Goal: Information Seeking & Learning: Learn about a topic

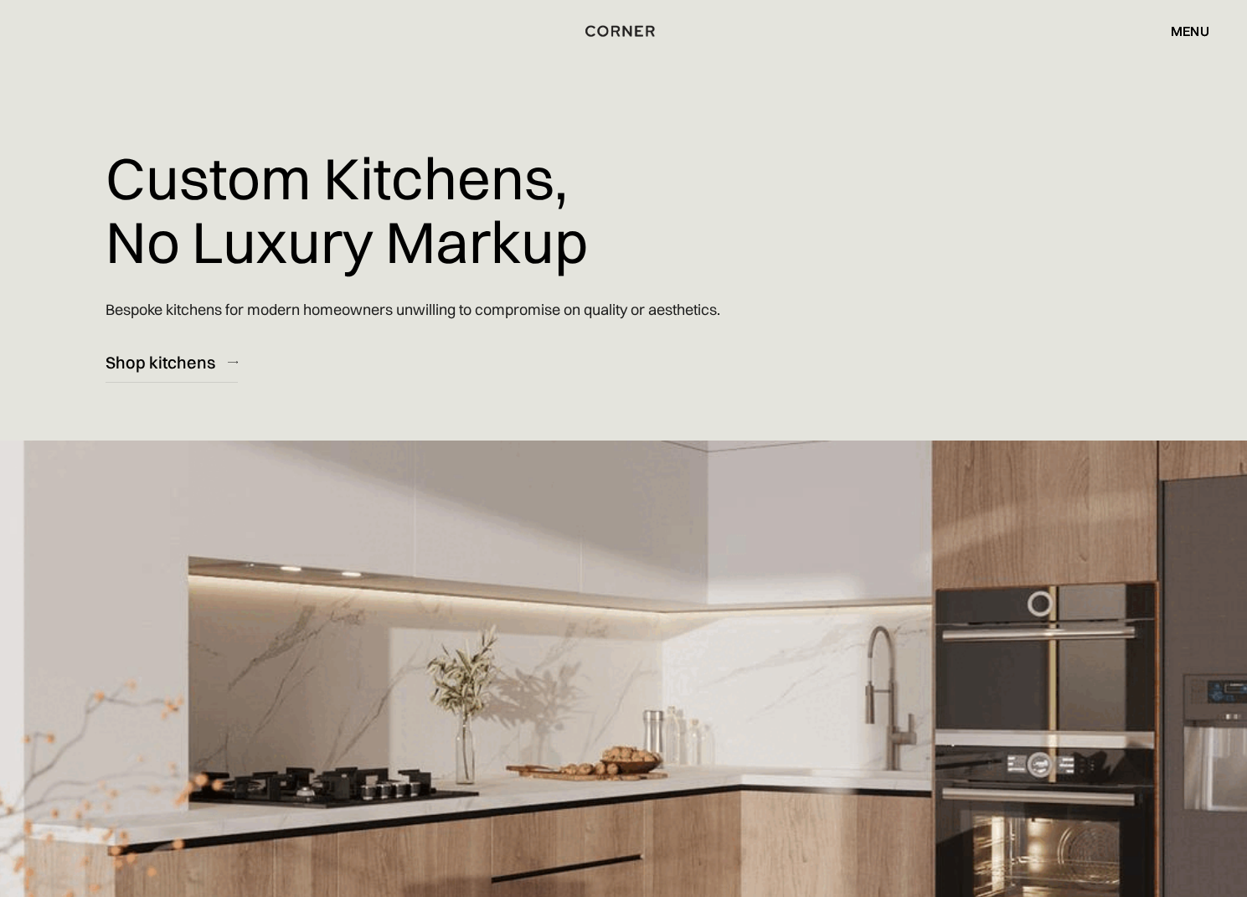
click at [1200, 30] on div "menu" at bounding box center [1190, 30] width 39 height 13
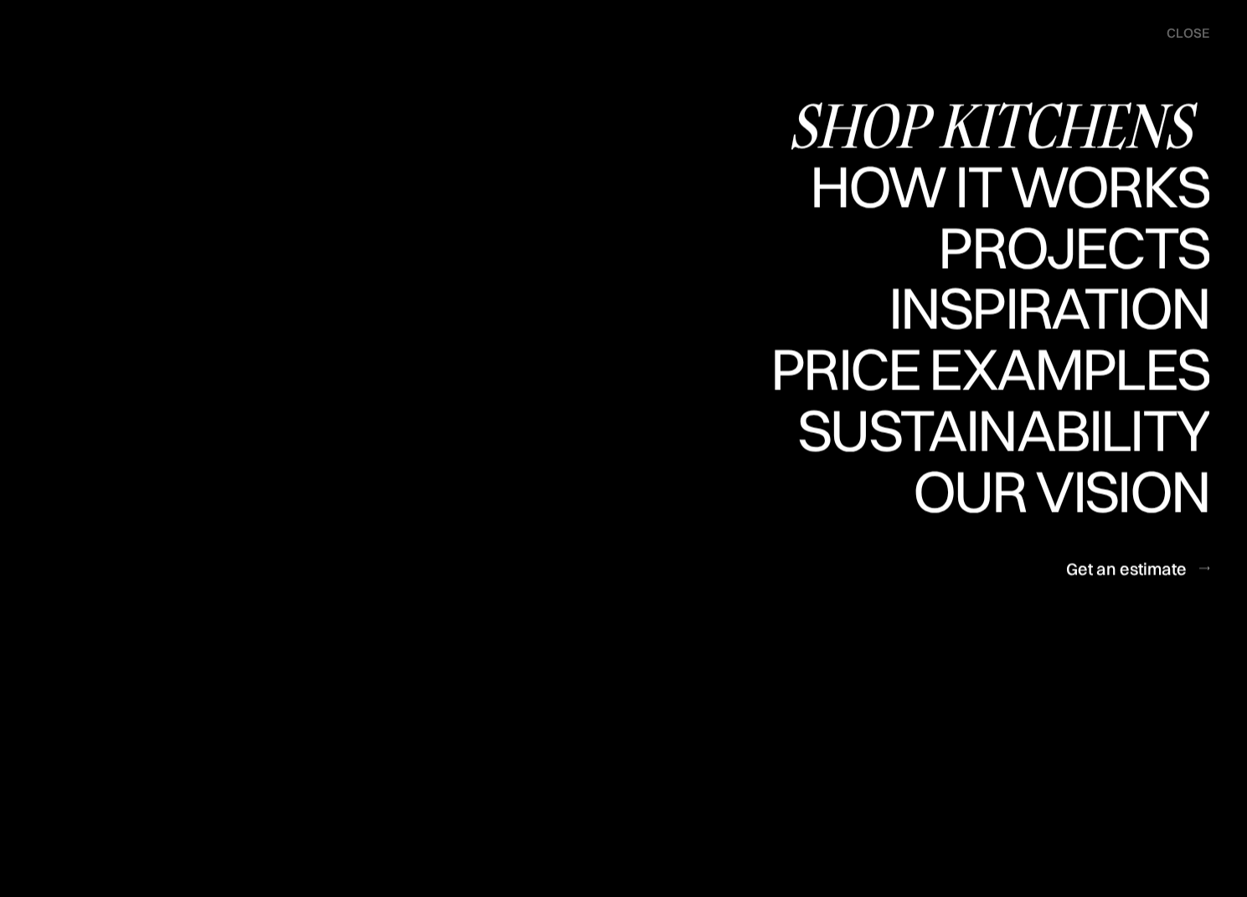
click at [907, 137] on div "Shop Kitchens" at bounding box center [998, 124] width 421 height 59
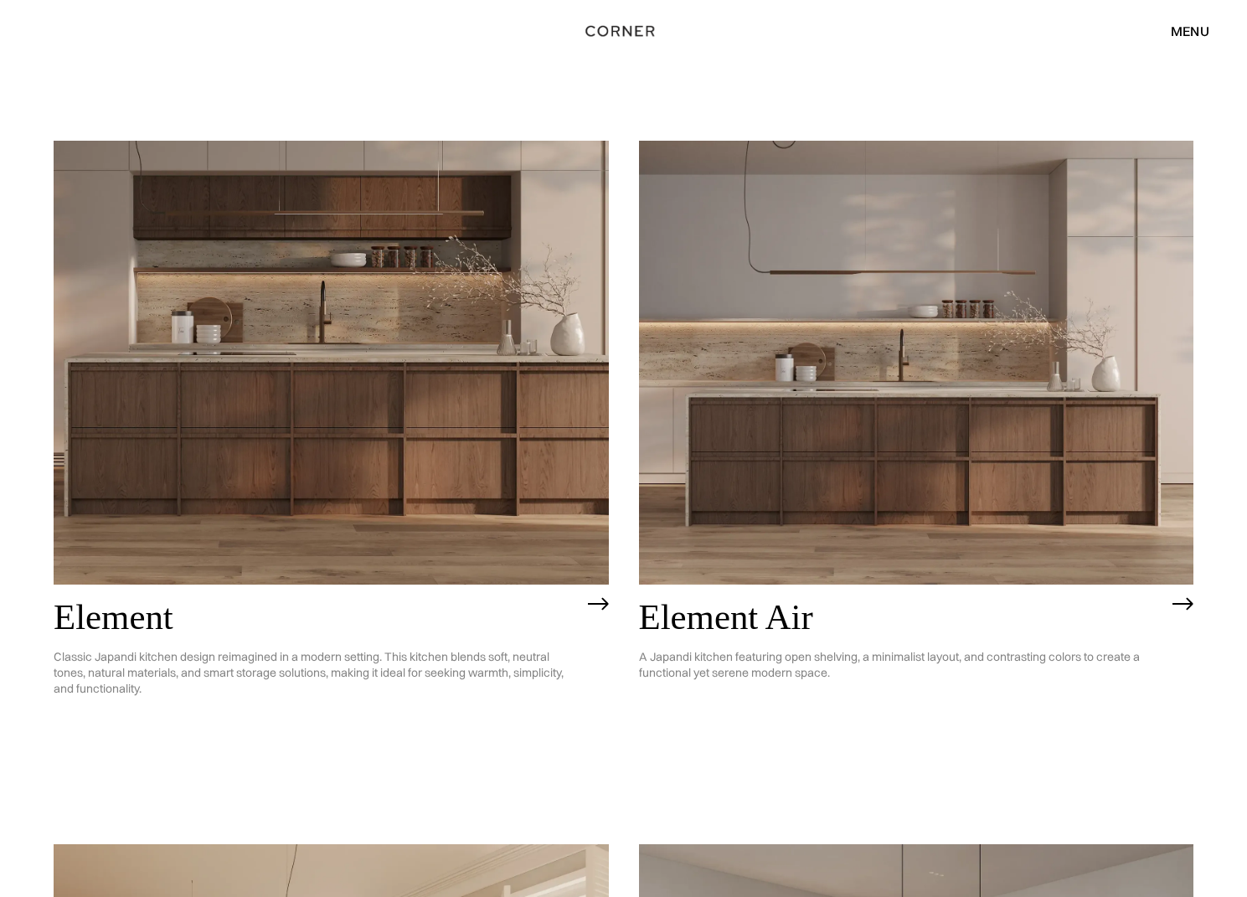
scroll to position [1599, 0]
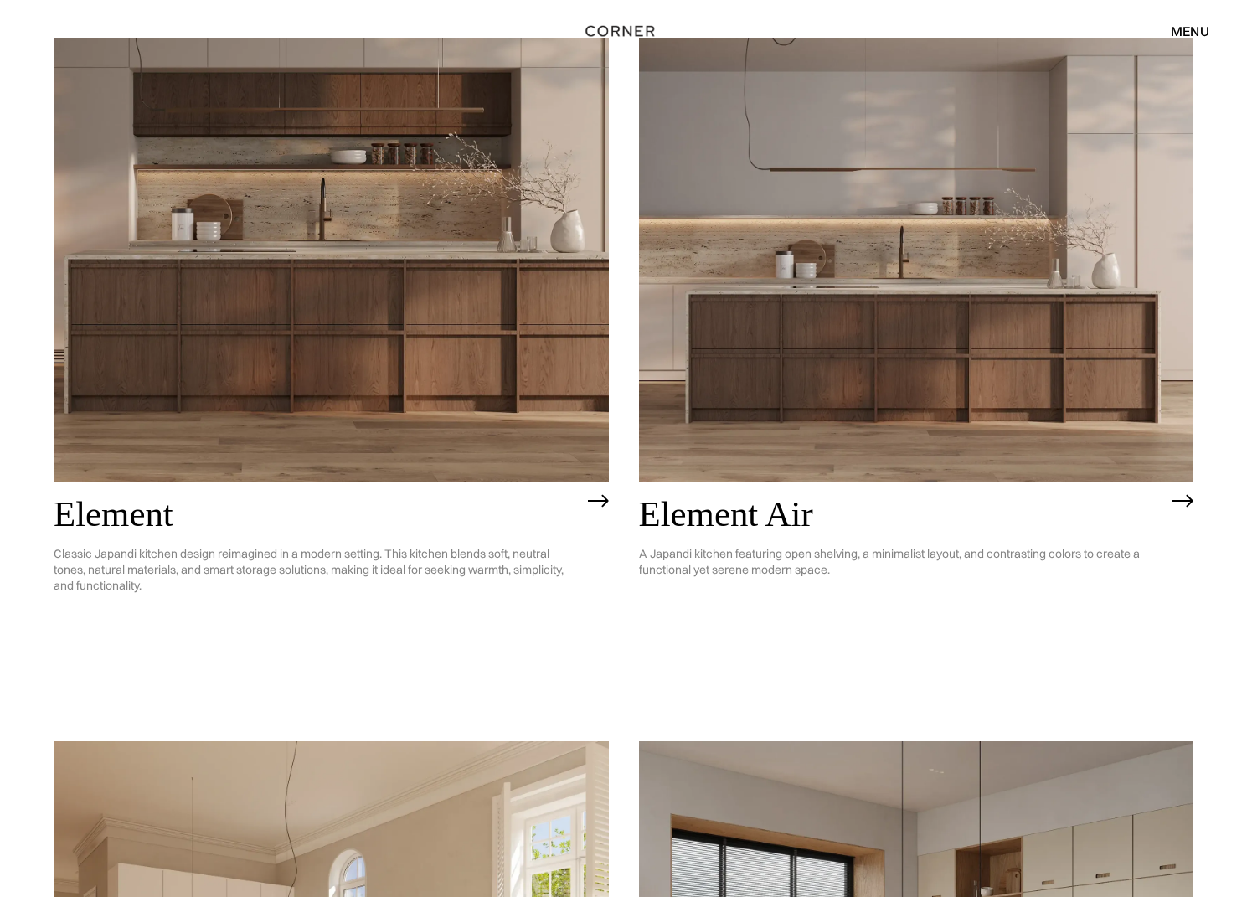
click at [419, 282] on img at bounding box center [331, 260] width 555 height 444
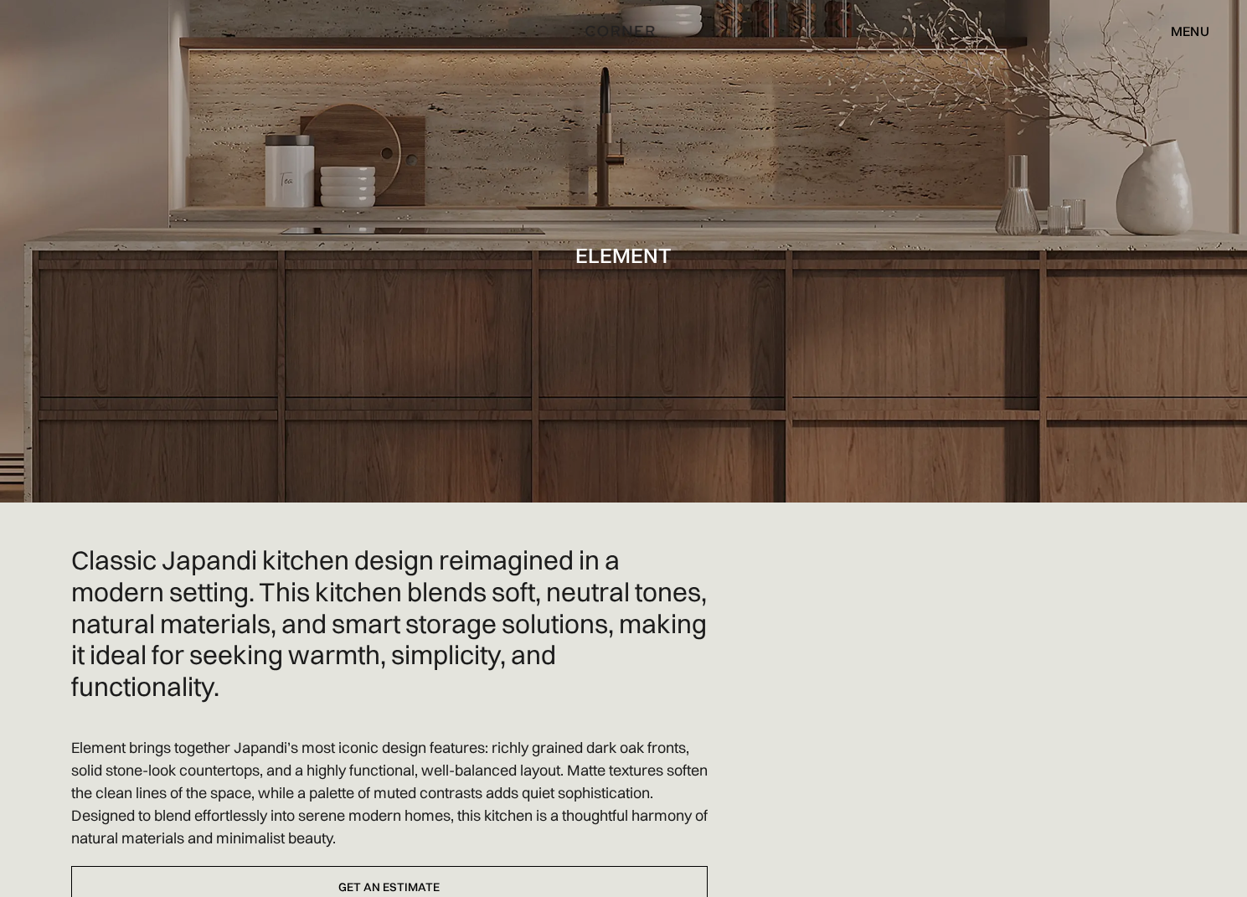
click at [1201, 32] on div "menu" at bounding box center [1190, 30] width 39 height 13
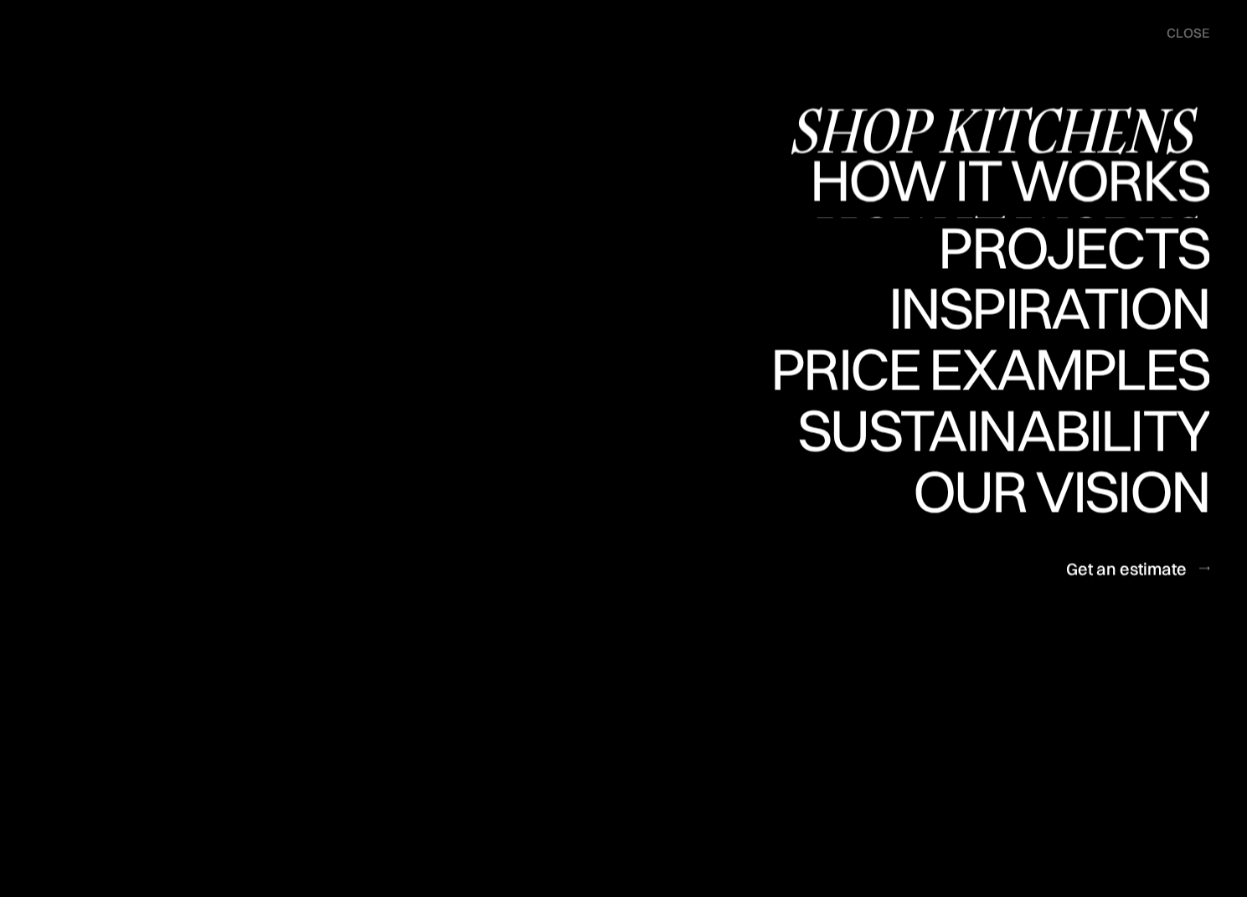
click at [1110, 209] on div "How it works" at bounding box center [1008, 238] width 404 height 59
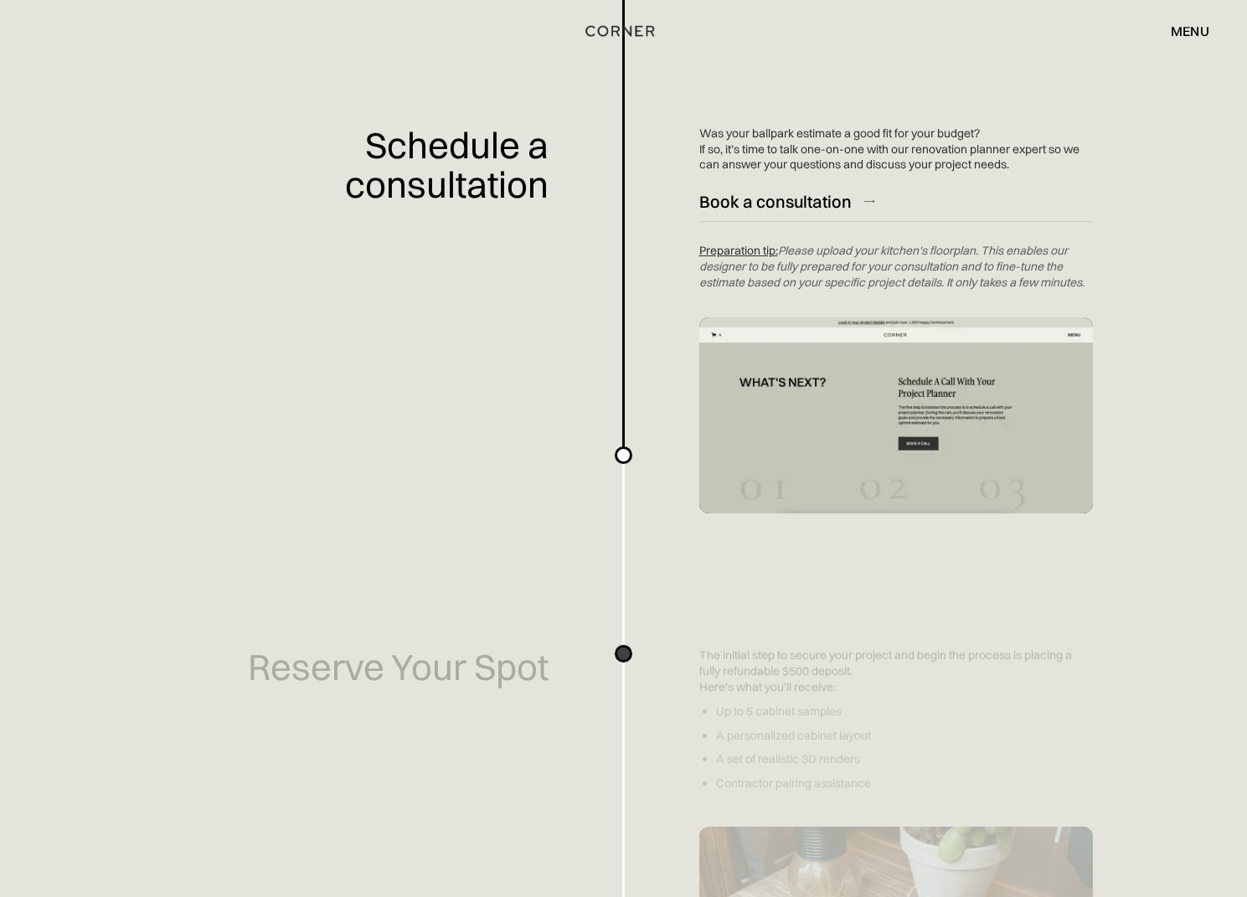
scroll to position [511, 0]
